Goal: Task Accomplishment & Management: Manage account settings

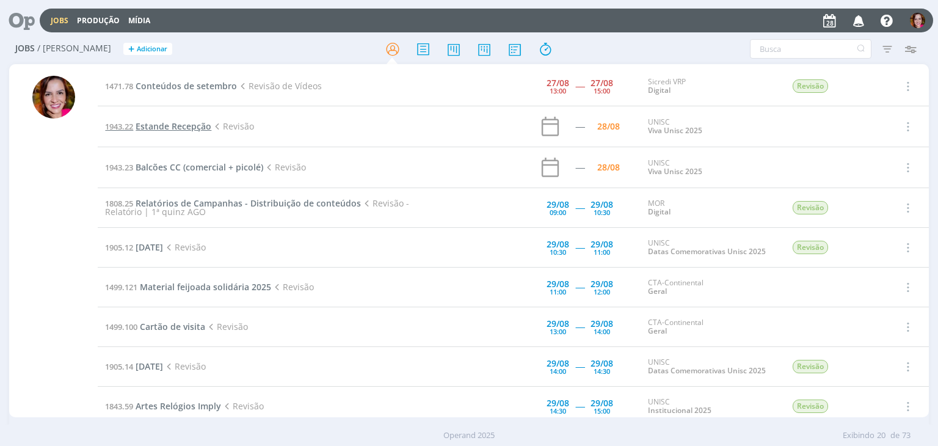
click at [185, 125] on span "Estande Recepção" at bounding box center [174, 126] width 76 height 12
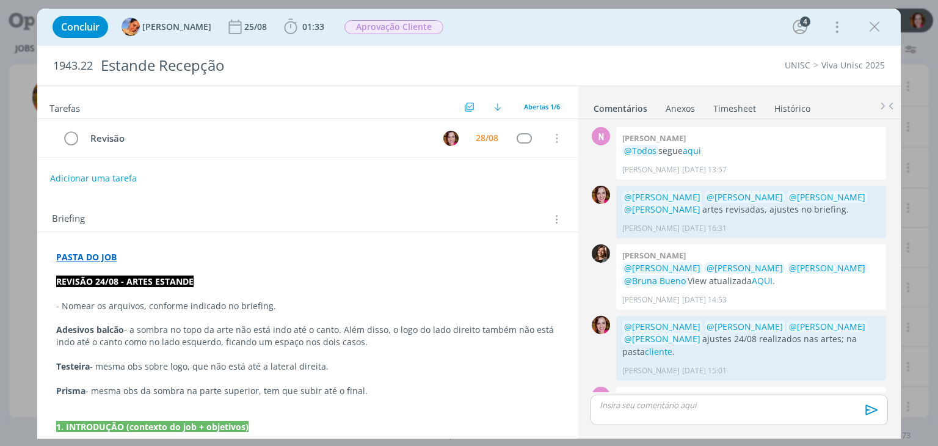
scroll to position [296, 0]
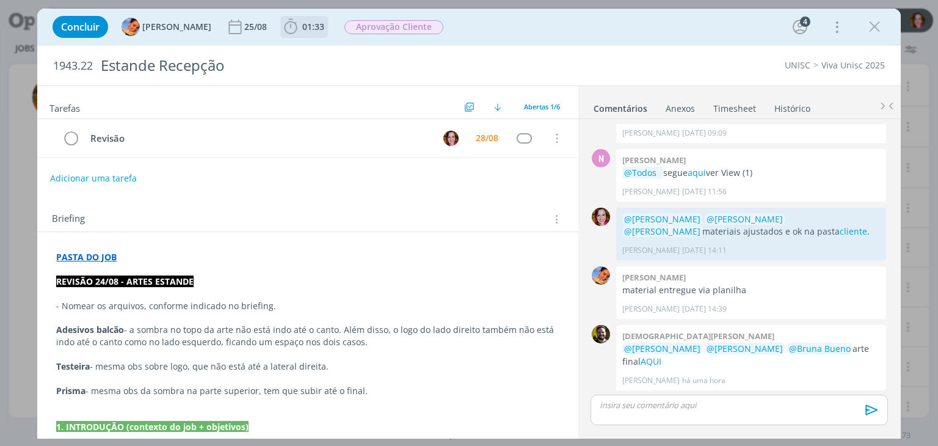
click at [303, 26] on span "01:33" at bounding box center [313, 27] width 22 height 12
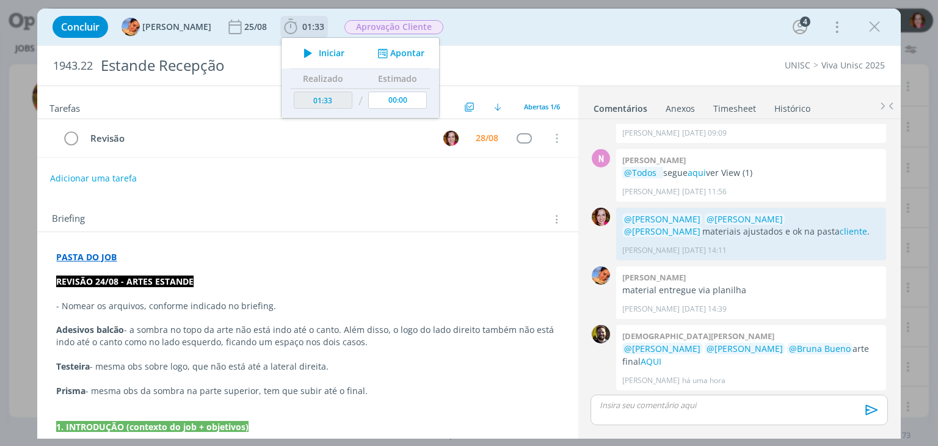
click at [319, 51] on span "Iniciar" at bounding box center [332, 53] width 26 height 9
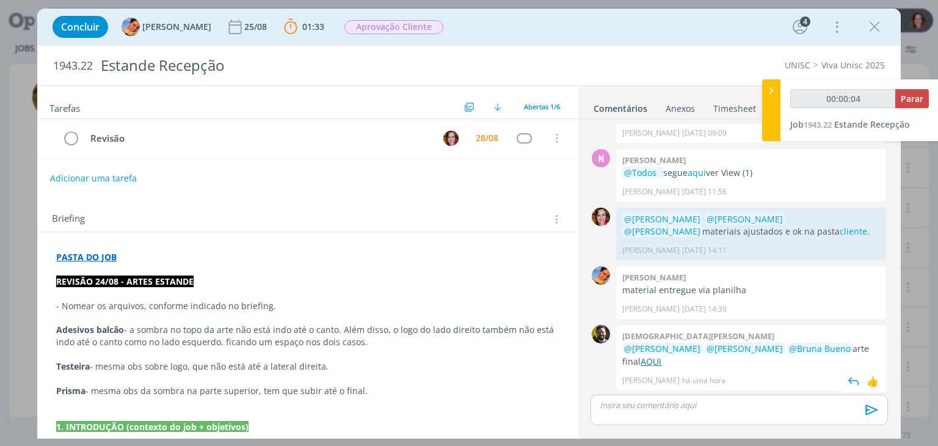
click at [641, 364] on link "AQUI" at bounding box center [651, 362] width 21 height 12
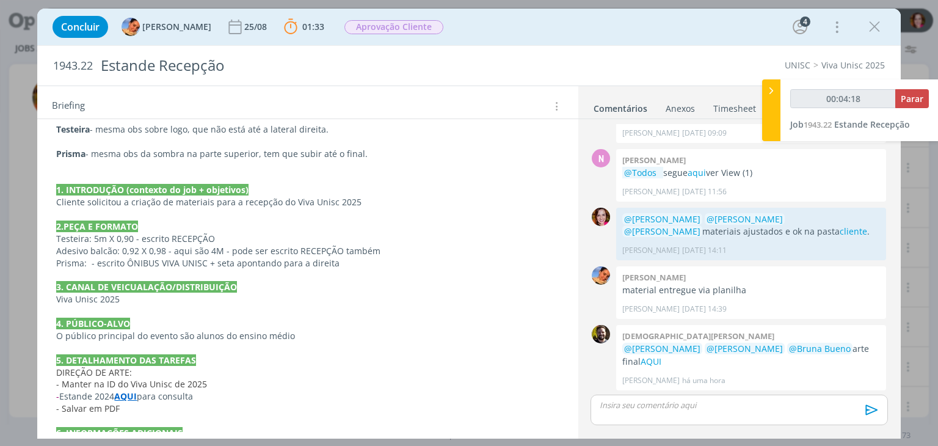
scroll to position [235, 0]
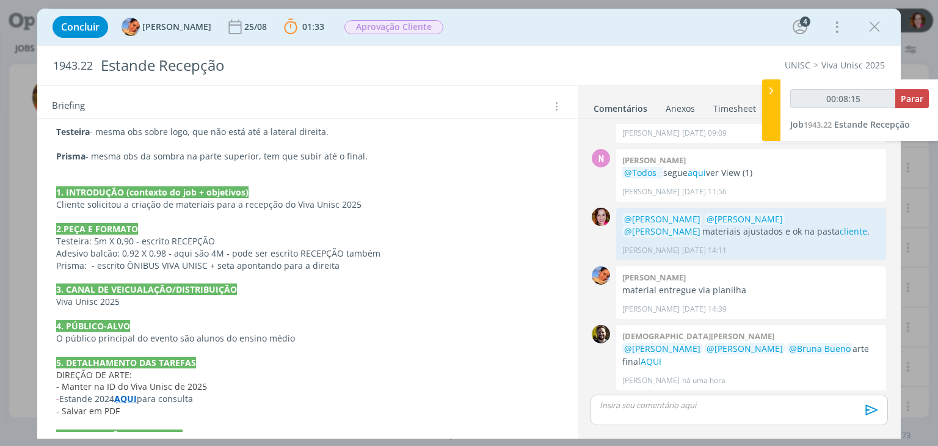
type input "00:08:16"
click at [635, 412] on div "dialog" at bounding box center [739, 410] width 297 height 31
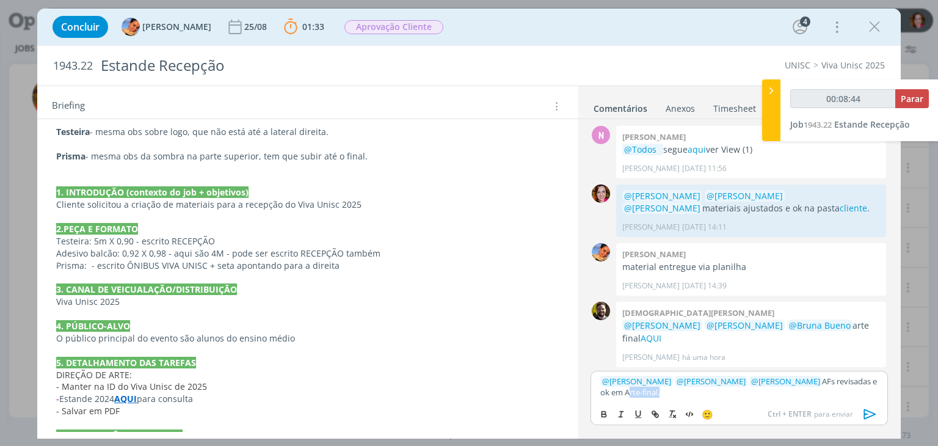
type input "00:08:45"
type input "Arte-final"
type input "00:08:46"
paste input "https://sobeae.sharepoint.com/sites/SOBEAE/Documentos%20Compartilhados/Forms/Al…"
type input "https://sobeae.sharepoint.com/sites/SOBEAE/Documentos%20Compartilhados/Forms/Al…"
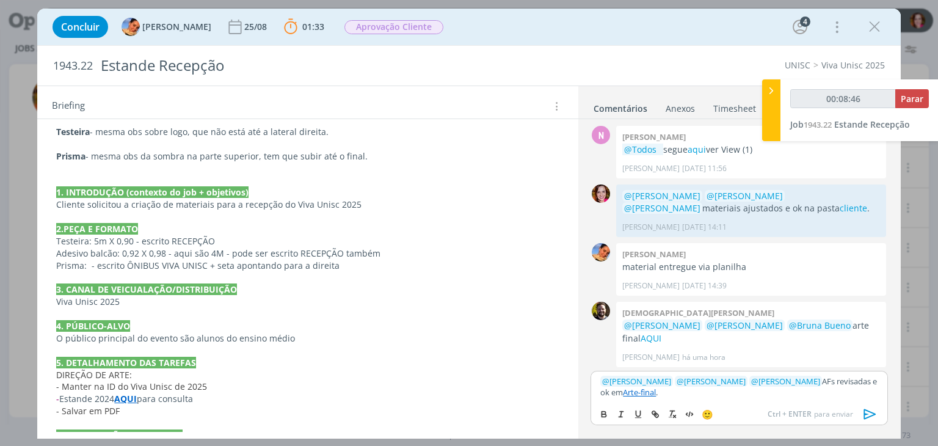
scroll to position [0, 0]
click at [629, 394] on link "Arte-final" at bounding box center [639, 392] width 33 height 11
click at [659, 365] on link "https://sobeae.sharepoint.com/sites/SOBEAE/Documentos%20Compartilhados/Forms/Al…" at bounding box center [670, 369] width 83 height 16
click at [683, 366] on link "https://sobeae.sharepoint.com/sites/SOBEAE/Documentos%20Compartilhados/Forms/Al…" at bounding box center [670, 369] width 83 height 16
click at [686, 390] on p "﻿ @ Luíza Santana ﻿ ﻿ @ Beatriz Luchese ﻿ ﻿ @ Karoline Arend ﻿ AFs revisadas e …" at bounding box center [738, 387] width 277 height 23
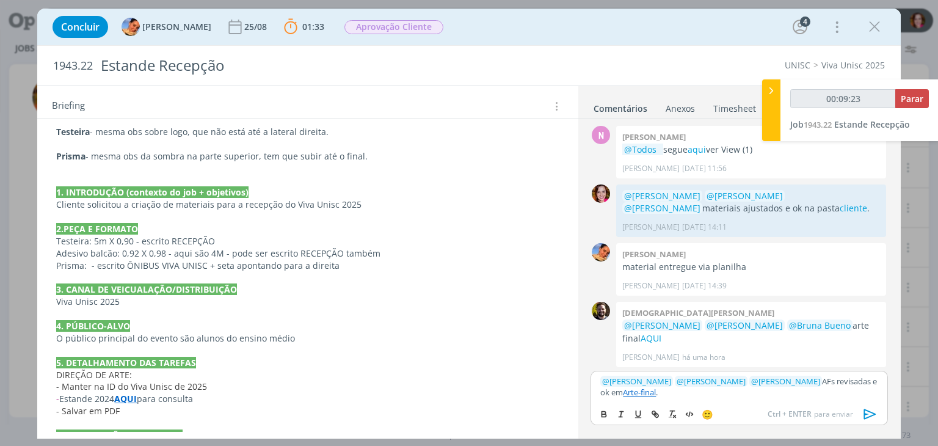
click at [833, 378] on p "﻿ @ Luíza Santana ﻿ ﻿ @ Beatriz Luchese ﻿ ﻿ @ Karoline Arend ﻿ AFs revisadas e …" at bounding box center [738, 387] width 277 height 23
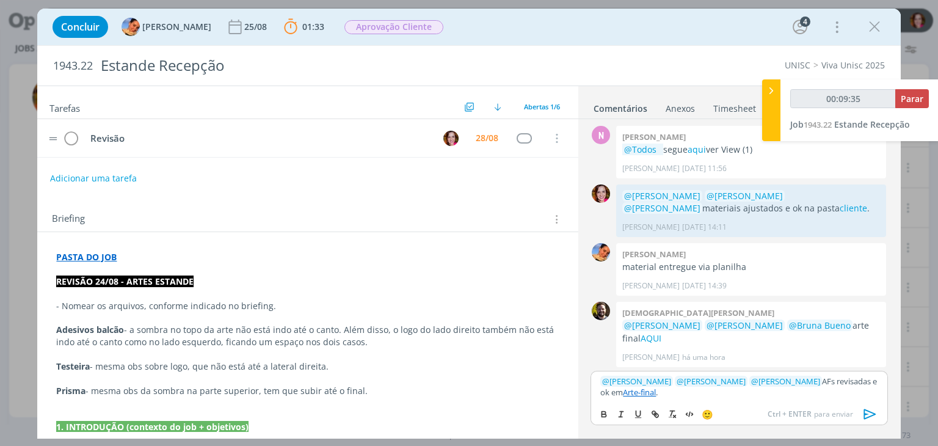
scroll to position [298, 0]
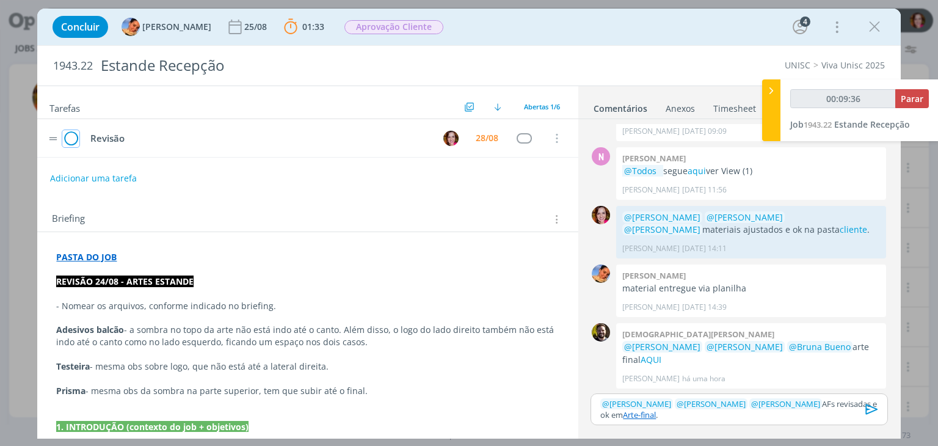
click at [72, 136] on icon "dialog" at bounding box center [70, 139] width 17 height 18
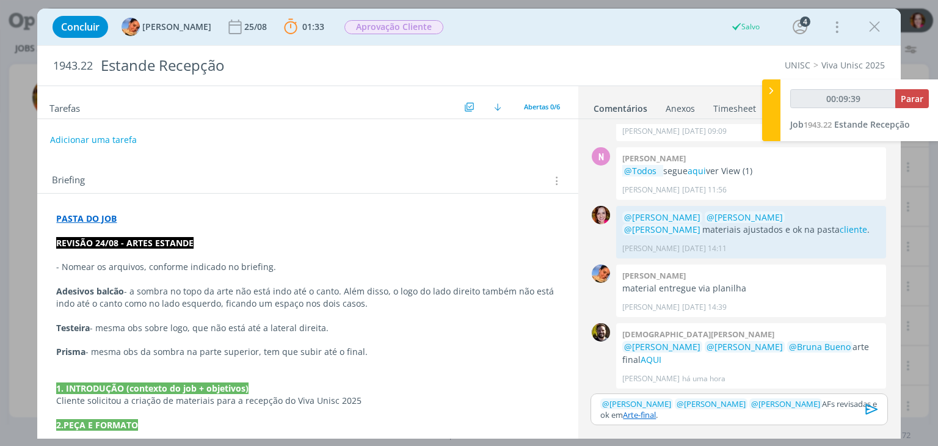
click at [720, 416] on p "﻿ @ Luíza Santana ﻿ ﻿ @ Beatriz Luchese ﻿ ﻿ @ Karoline Arend ﻿ AFs revisadas e …" at bounding box center [738, 409] width 277 height 23
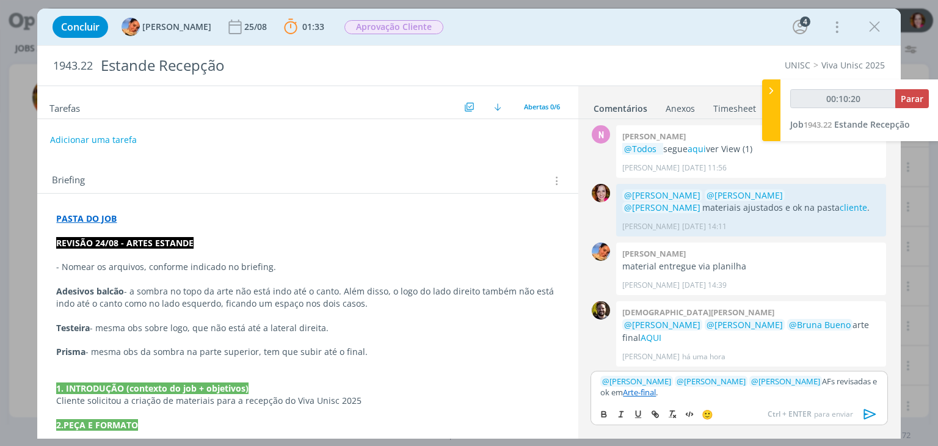
click at [817, 395] on p "﻿ @ Luíza Santana ﻿ ﻿ @ Beatriz Luchese ﻿ ﻿ @ Karoline Arend ﻿ AFs revisadas e …" at bounding box center [738, 387] width 277 height 23
click at [638, 392] on link "Arte-final" at bounding box center [639, 392] width 33 height 11
click at [667, 367] on link "https://sobeae.sharepoint.com/sites/SOBEAE/Documentos%20Compartilhados/Forms/Al…" at bounding box center [670, 369] width 83 height 16
click at [710, 396] on p "﻿ @ Luíza Santana ﻿ ﻿ @ Beatriz Luchese ﻿ ﻿ @ Karoline Arend ﻿ AFs revisadas e …" at bounding box center [738, 387] width 277 height 23
click at [633, 392] on link "Arte-final" at bounding box center [639, 392] width 33 height 11
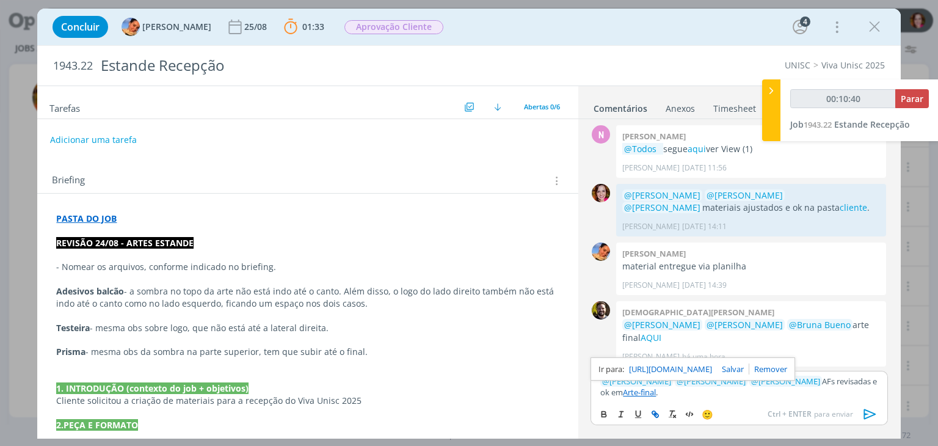
click at [670, 369] on link "https://sobeae.sharepoint.com/sites/SOBEAE/Documentos%20Compartilhados/Forms/Al…" at bounding box center [670, 369] width 83 height 16
click at [870, 415] on icon "dialog" at bounding box center [870, 414] width 18 height 18
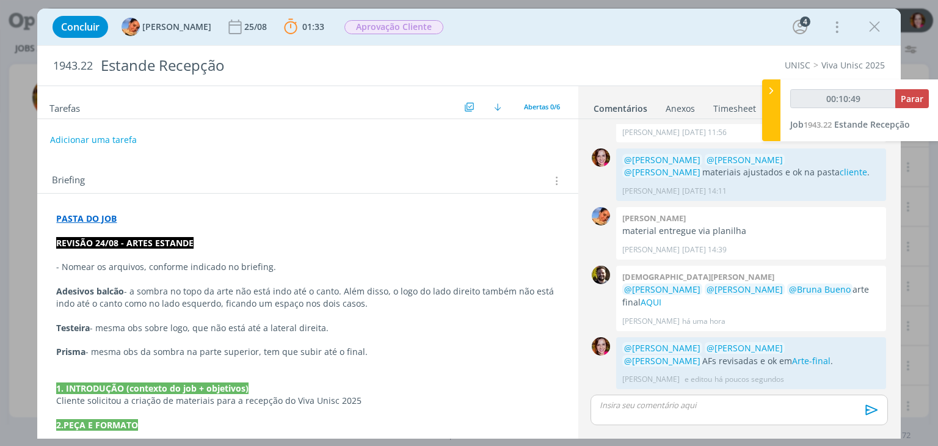
scroll to position [355, 0]
type input "00:10:51"
click at [917, 96] on span "Parar" at bounding box center [912, 99] width 23 height 12
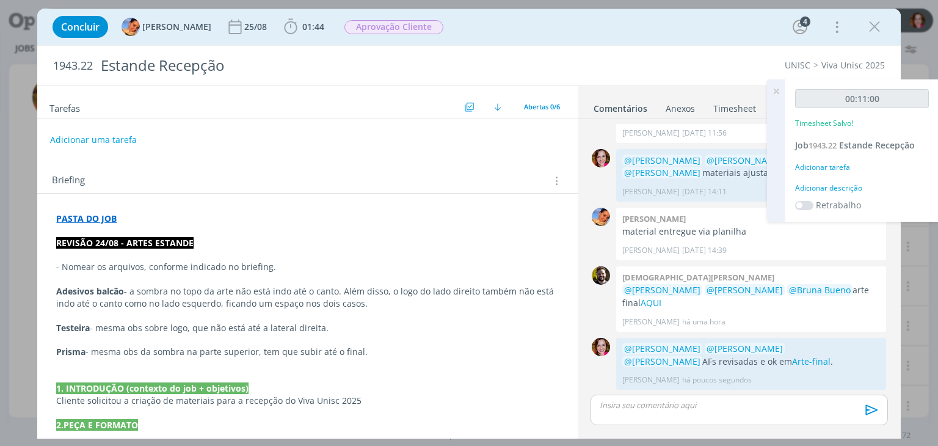
click at [839, 186] on div "Adicionar descrição" at bounding box center [862, 188] width 134 height 11
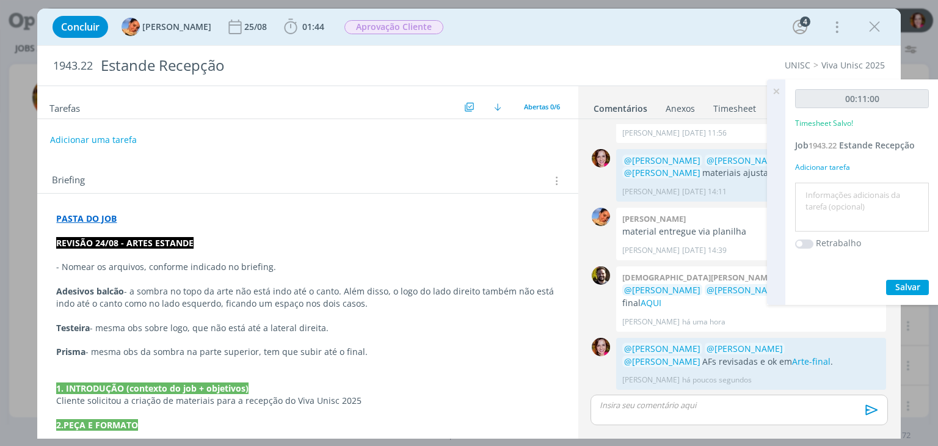
click at [839, 186] on textarea at bounding box center [862, 207] width 128 height 43
type textarea "Revisão AFs"
click at [916, 286] on span "Salvar" at bounding box center [908, 287] width 25 height 12
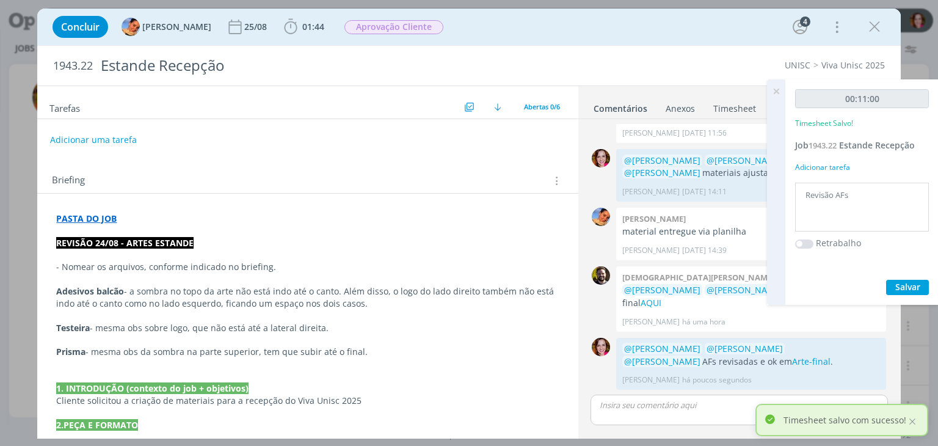
click at [776, 91] on icon at bounding box center [776, 91] width 22 height 24
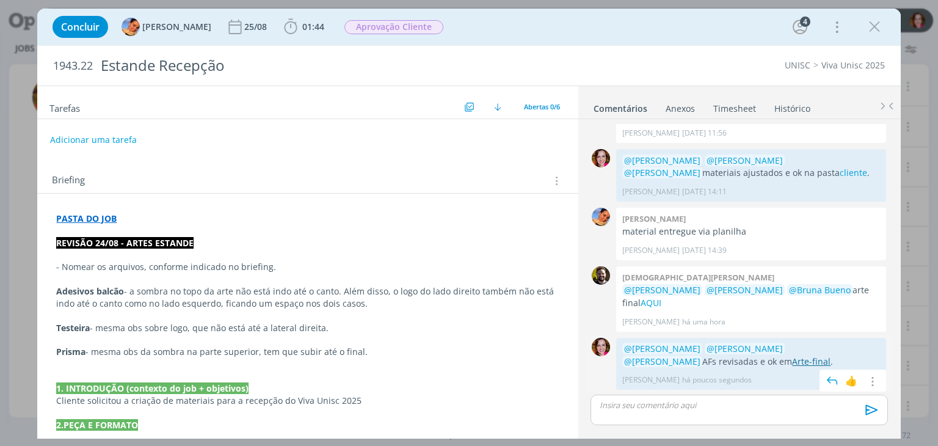
click at [792, 363] on link "Arte-final" at bounding box center [811, 362] width 38 height 12
click at [874, 27] on icon "dialog" at bounding box center [875, 27] width 18 height 18
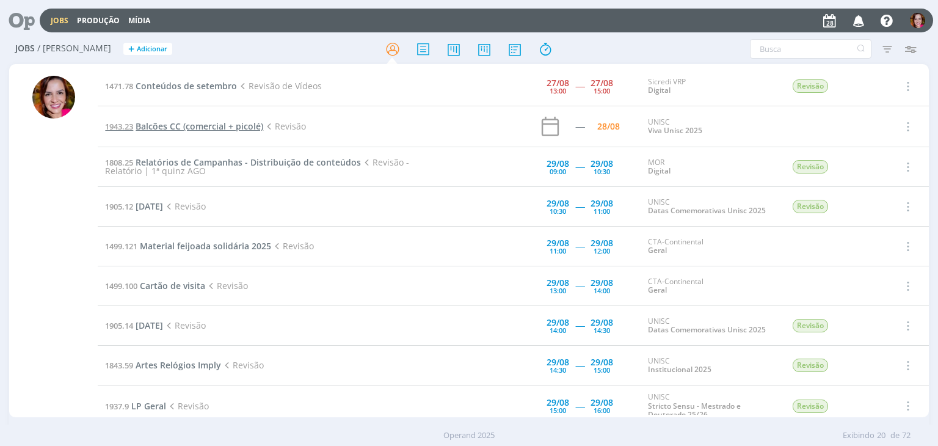
click at [214, 130] on span "Balcões CC (comercial + picolé)" at bounding box center [200, 126] width 128 height 12
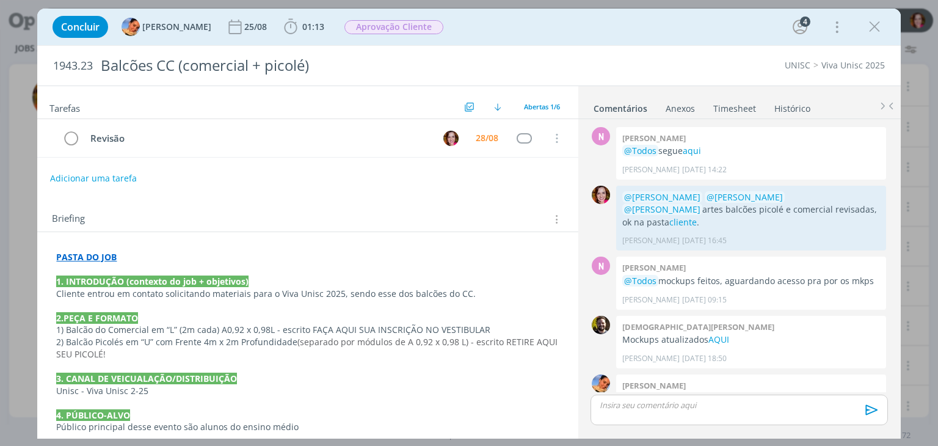
scroll to position [108, 0]
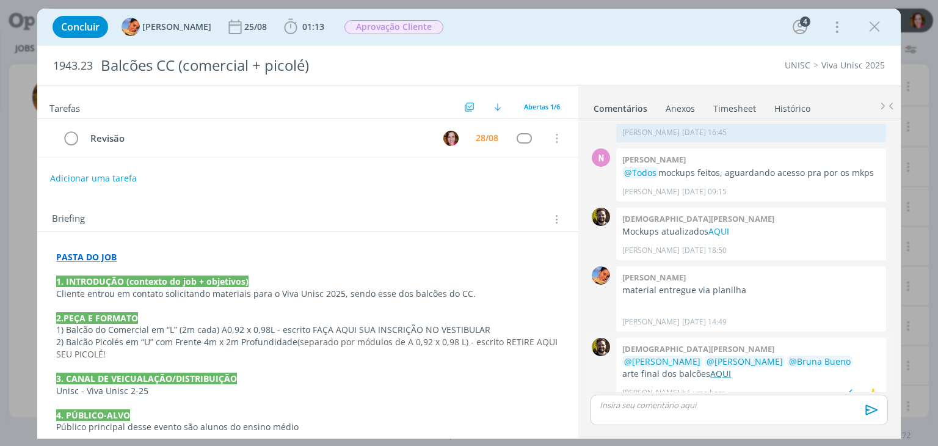
click at [726, 368] on link "AQUI" at bounding box center [720, 374] width 21 height 12
click at [618, 406] on p "dialog" at bounding box center [738, 405] width 277 height 11
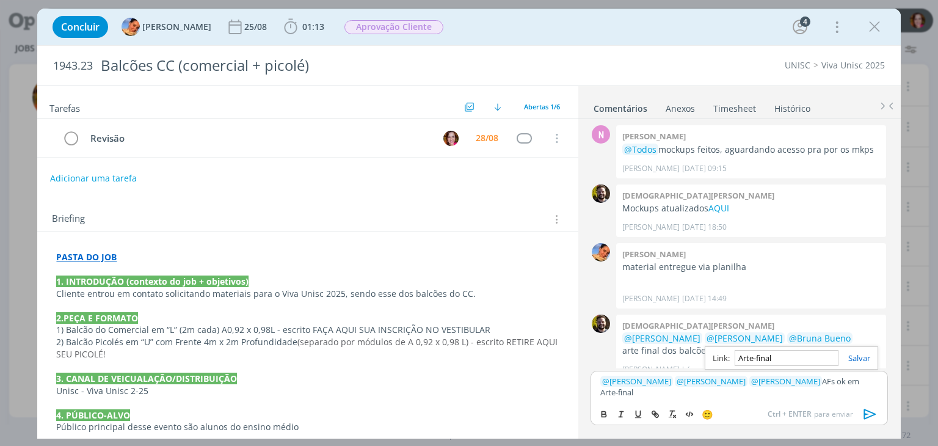
paste input "https://sobeae.sharepoint.com/sites/SOBEAE/Documentos%20Compartilhados/Forms/Al…"
type input "https://sobeae.sharepoint.com/sites/SOBEAE/Documentos%20Compartilhados/Forms/Al…"
click at [866, 414] on icon "dialog" at bounding box center [870, 414] width 12 height 10
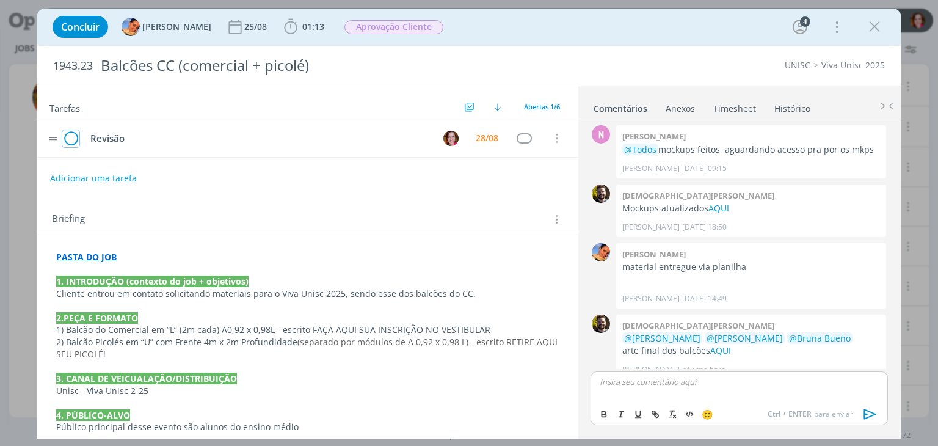
click at [66, 139] on icon "dialog" at bounding box center [70, 139] width 17 height 18
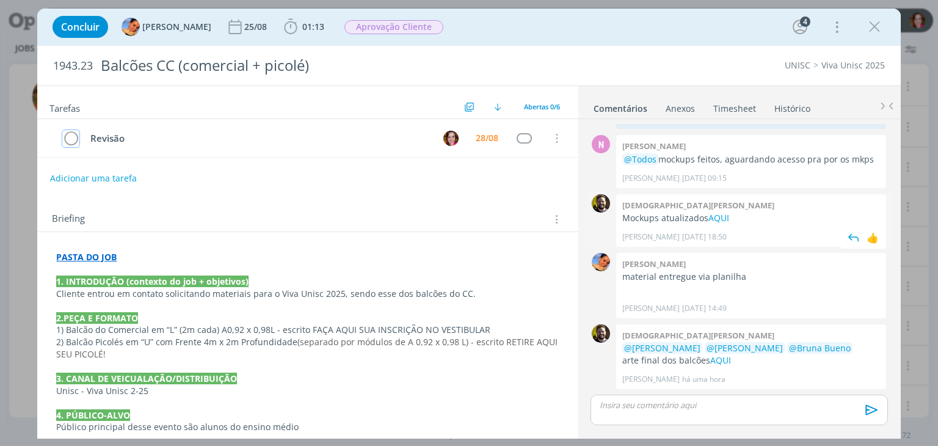
scroll to position [108, 0]
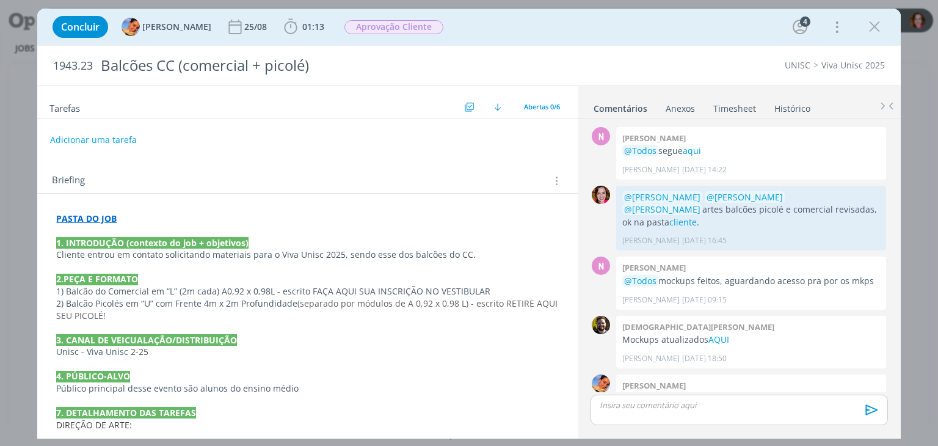
scroll to position [167, 0]
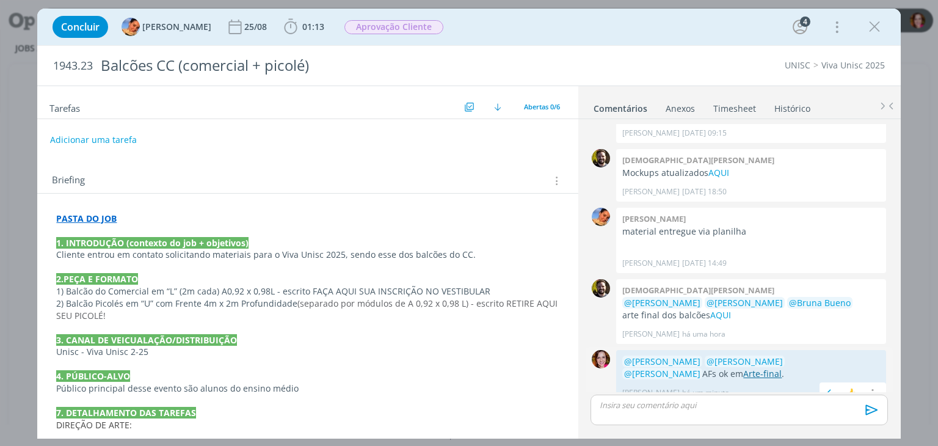
click at [743, 368] on link "Arte-final" at bounding box center [762, 374] width 38 height 12
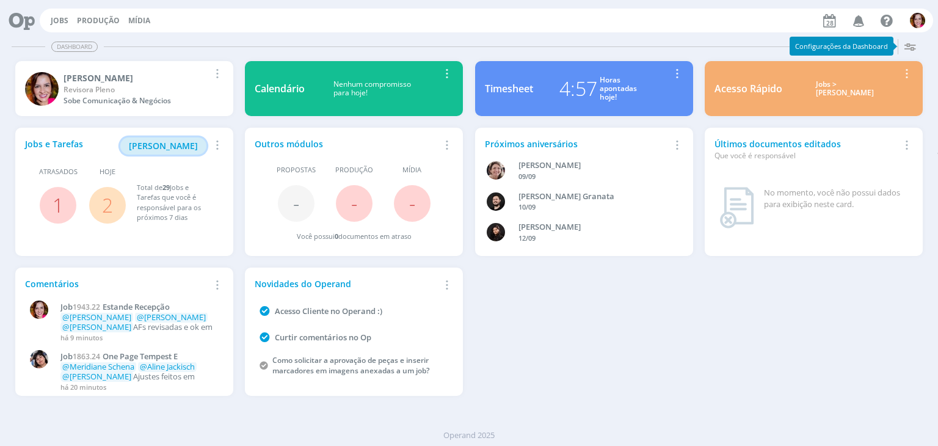
click at [185, 146] on span "Minha Pauta" at bounding box center [163, 146] width 69 height 12
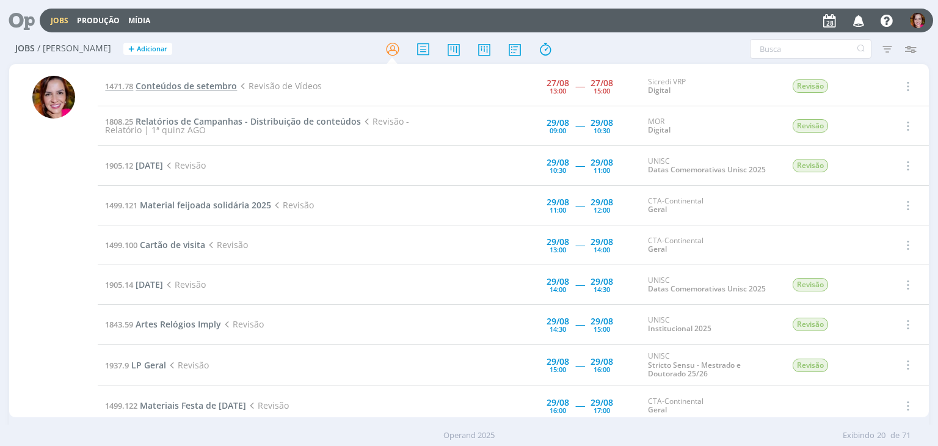
click at [175, 86] on span "Conteúdos de setembro" at bounding box center [186, 86] width 101 height 12
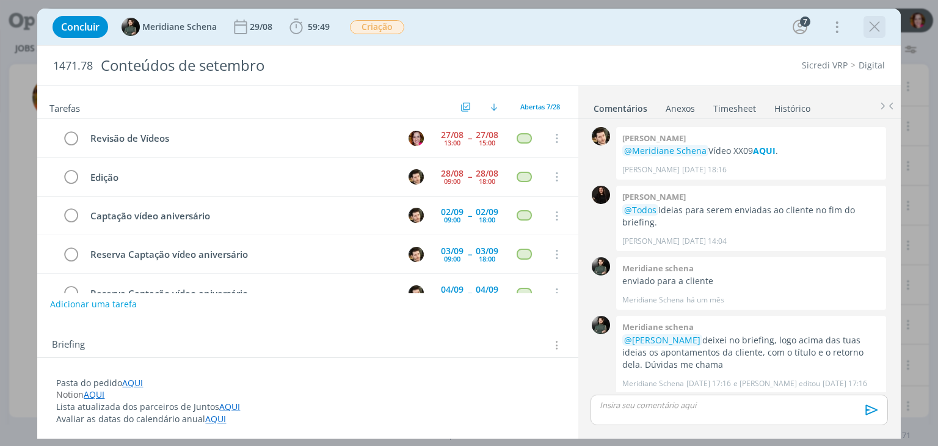
scroll to position [1565, 0]
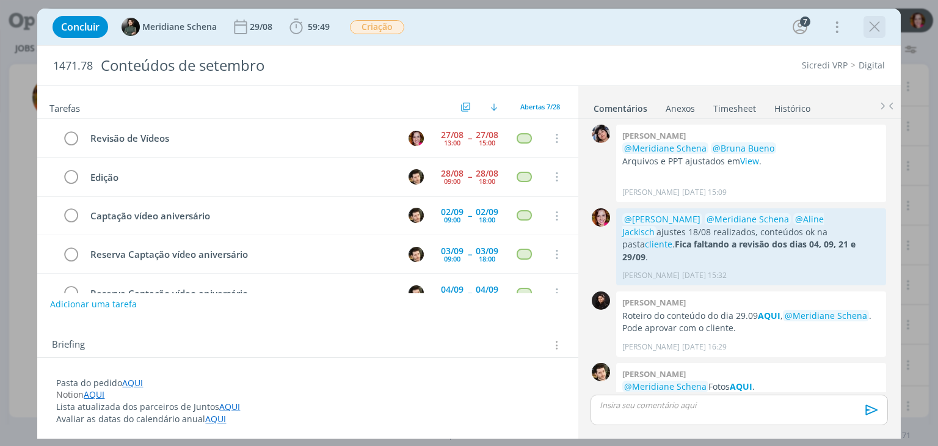
click at [873, 29] on icon "dialog" at bounding box center [875, 27] width 18 height 18
